Goal: Task Accomplishment & Management: Use online tool/utility

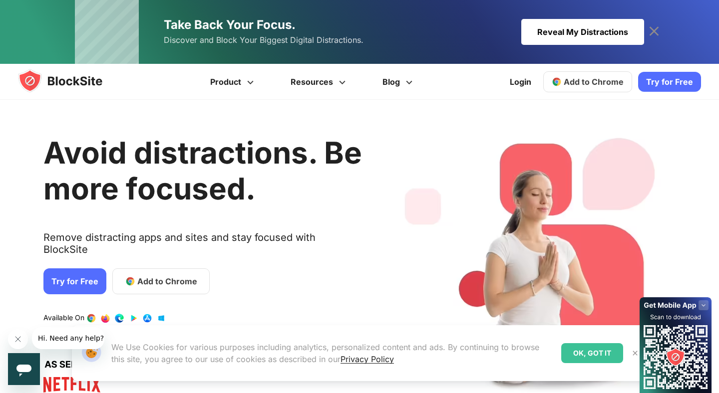
click at [600, 80] on span "Add to Chrome" at bounding box center [594, 82] width 60 height 10
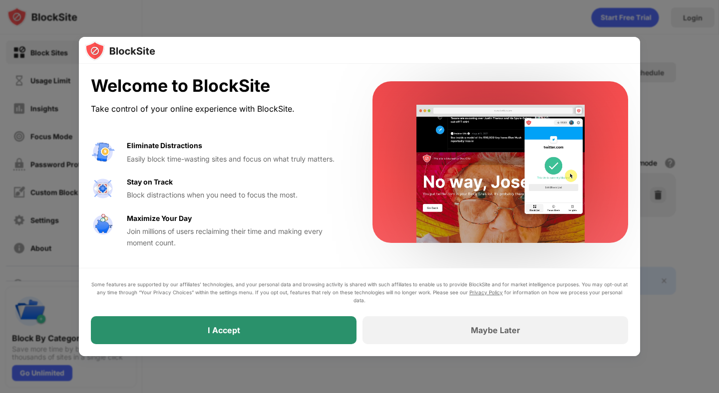
click at [300, 322] on div "I Accept" at bounding box center [224, 331] width 266 height 28
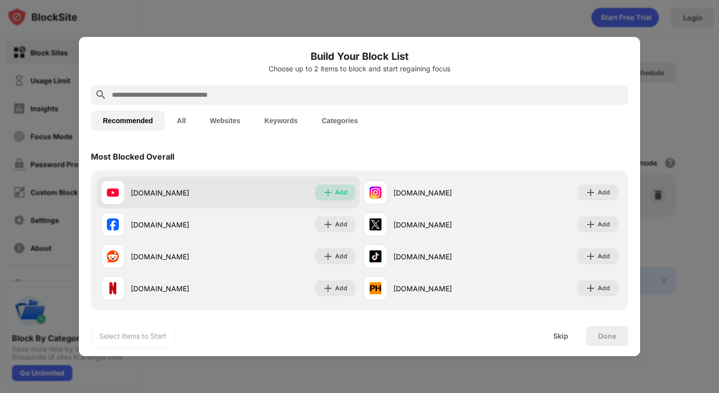
click at [338, 192] on div "Add" at bounding box center [341, 193] width 12 height 10
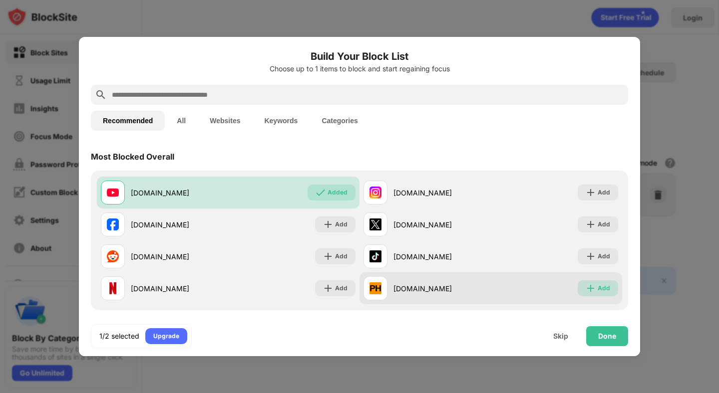
click at [603, 286] on div "Add" at bounding box center [604, 289] width 12 height 10
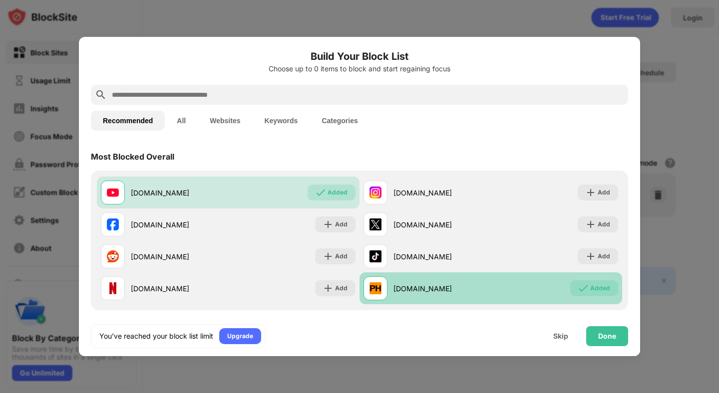
click at [584, 288] on img at bounding box center [583, 289] width 10 height 10
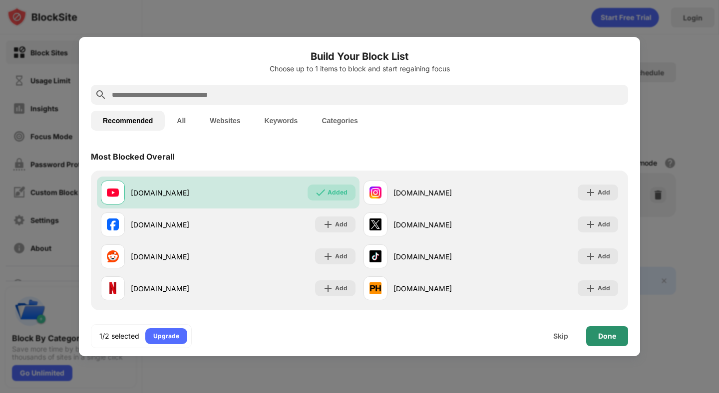
click at [624, 345] on div "Done" at bounding box center [607, 337] width 42 height 20
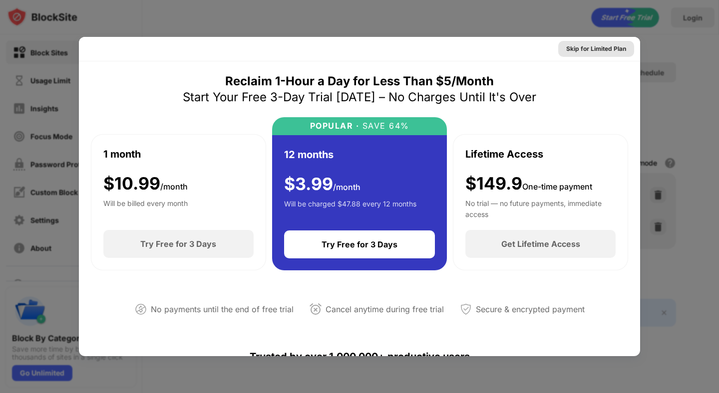
click at [586, 47] on div "Skip for Limited Plan" at bounding box center [596, 49] width 60 height 10
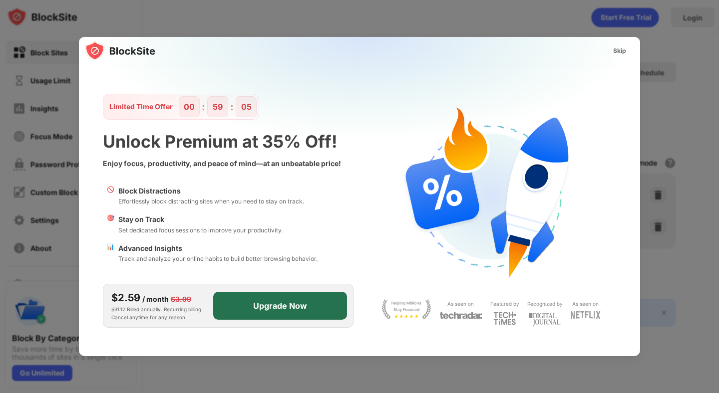
click at [279, 301] on div "Upgrade Now" at bounding box center [280, 306] width 54 height 10
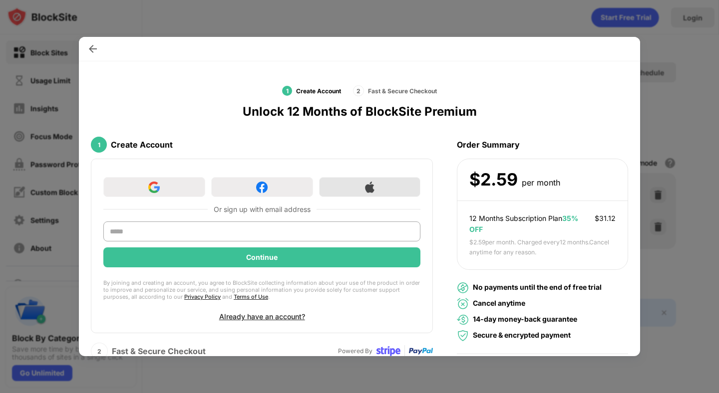
click at [370, 189] on img at bounding box center [369, 187] width 11 height 11
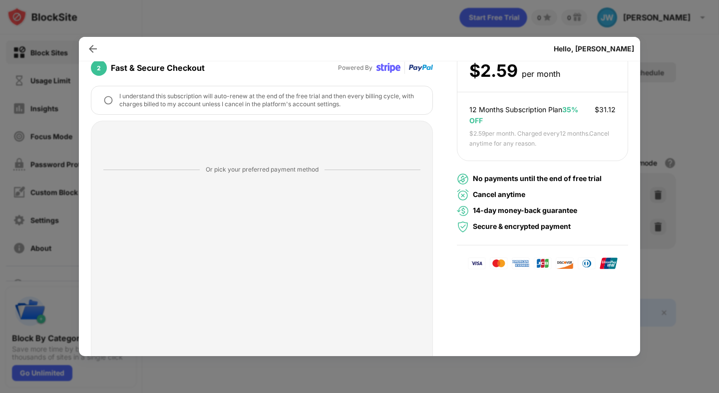
scroll to position [113, 0]
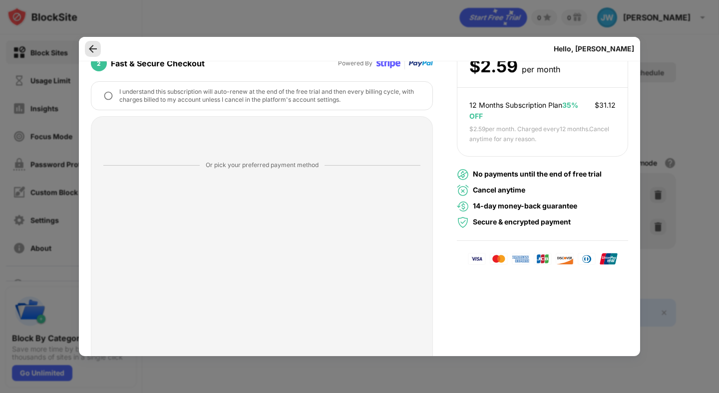
click at [94, 48] on img at bounding box center [93, 49] width 10 height 10
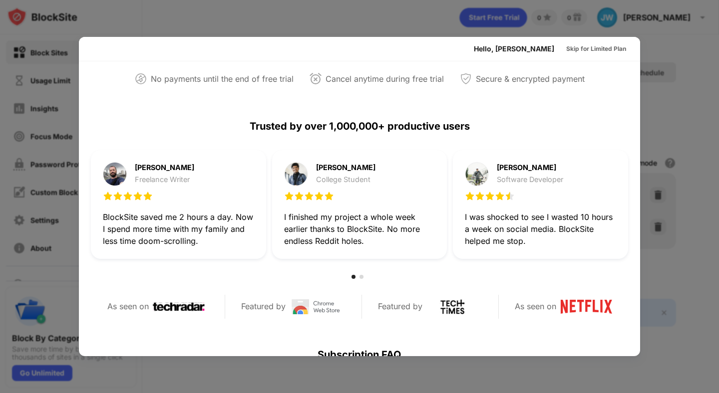
scroll to position [0, 0]
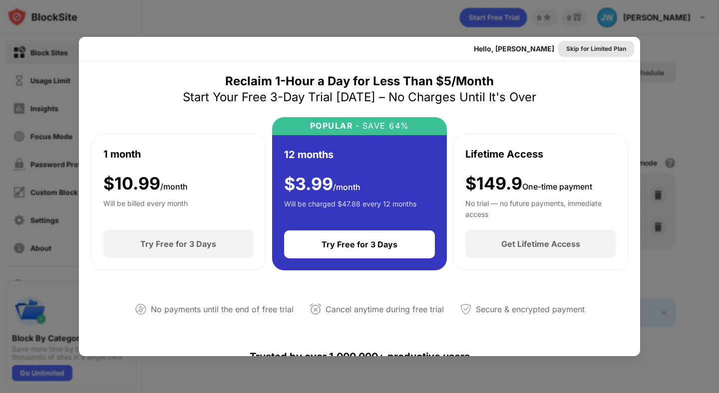
click at [601, 52] on div "Skip for Limited Plan" at bounding box center [596, 49] width 60 height 10
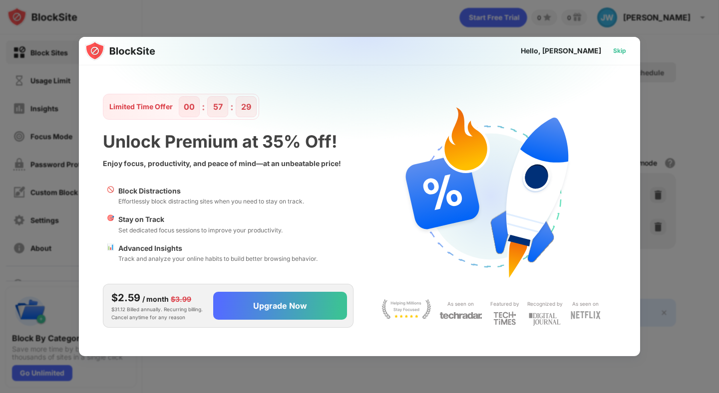
click at [621, 51] on div "Skip" at bounding box center [619, 51] width 13 height 10
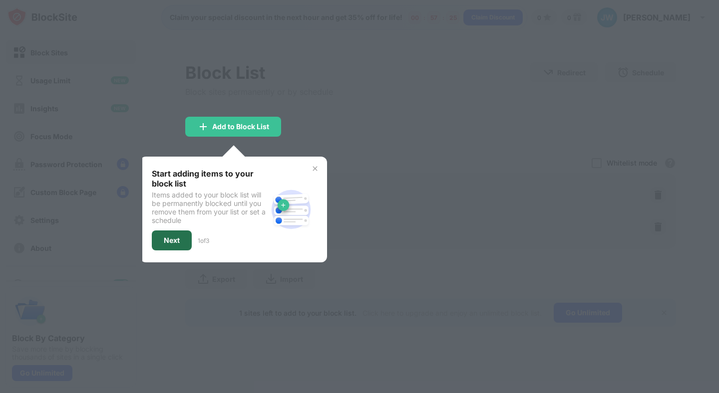
click at [167, 240] on div "Next" at bounding box center [172, 241] width 16 height 8
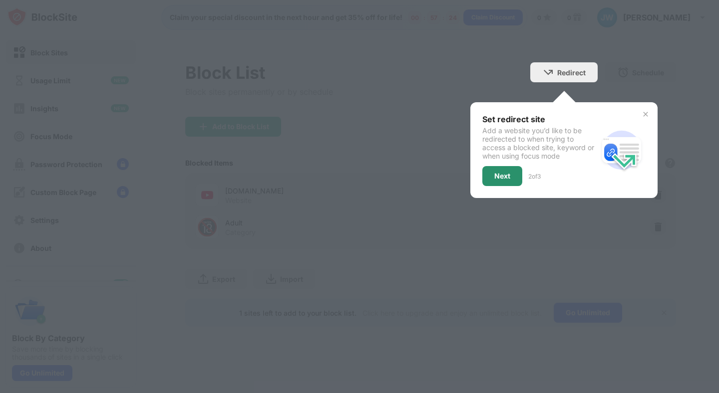
click at [503, 177] on div "Next" at bounding box center [502, 176] width 16 height 8
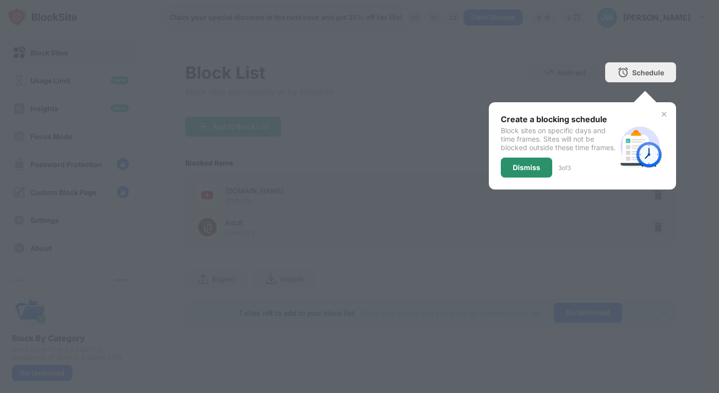
click at [534, 171] on div "Dismiss" at bounding box center [526, 168] width 51 height 20
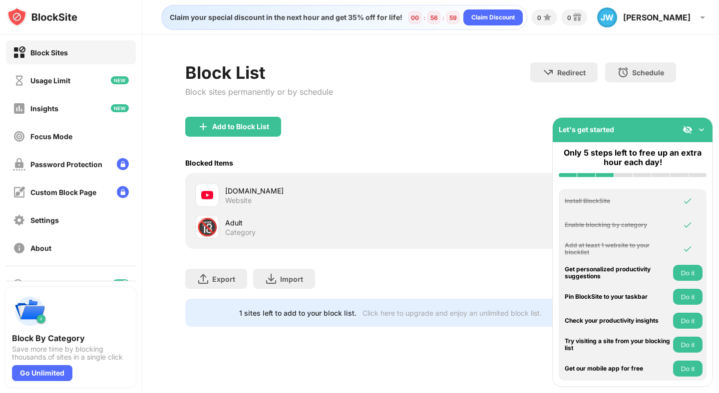
click at [707, 130] on div "Let's get started" at bounding box center [633, 130] width 160 height 24
click at [704, 131] on img at bounding box center [702, 130] width 10 height 10
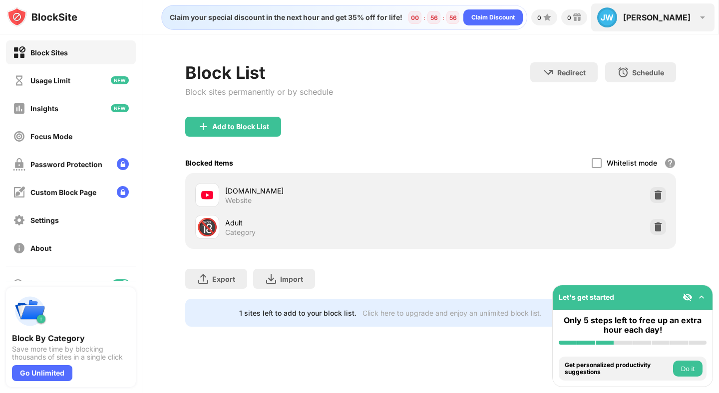
click at [662, 14] on div "Jennifer" at bounding box center [656, 17] width 67 height 10
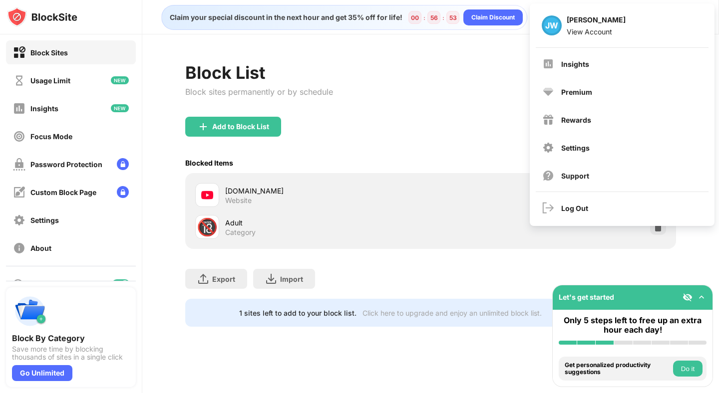
click at [457, 93] on div "Block List Block sites permanently or by schedule Redirect Choose a site to be …" at bounding box center [430, 89] width 490 height 54
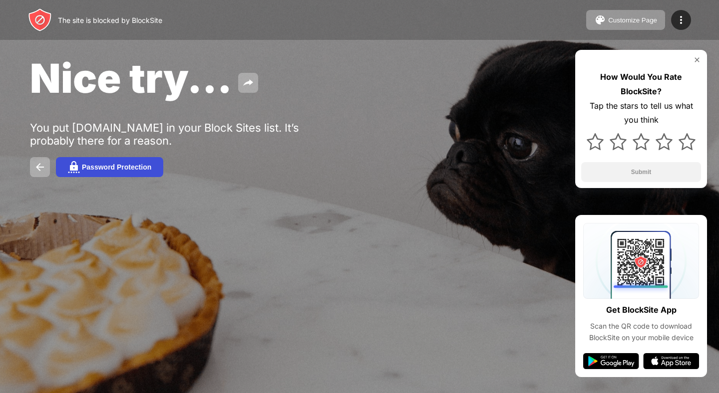
click at [123, 167] on div "Password Protection" at bounding box center [116, 167] width 69 height 8
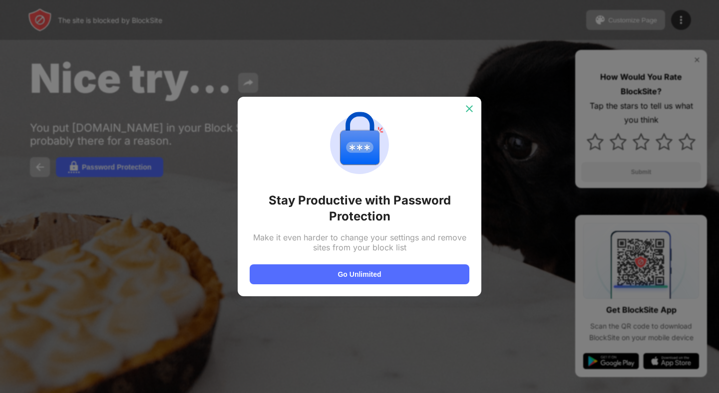
click at [470, 103] on div at bounding box center [469, 109] width 16 height 16
